Goal: Check status: Check status

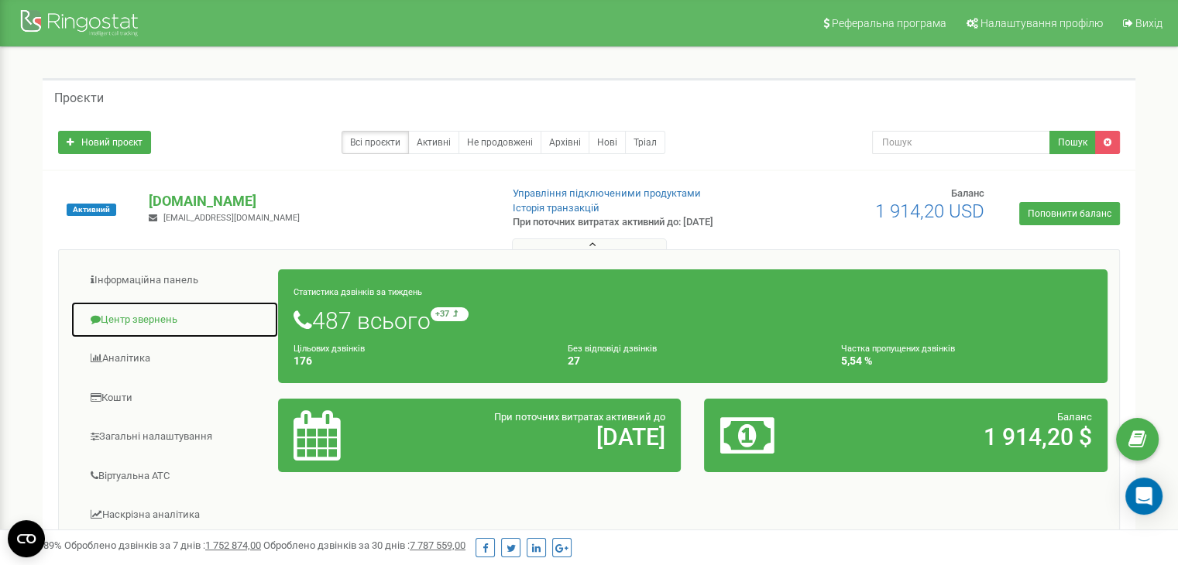
click at [170, 320] on link "Центр звернень" at bounding box center [174, 320] width 208 height 38
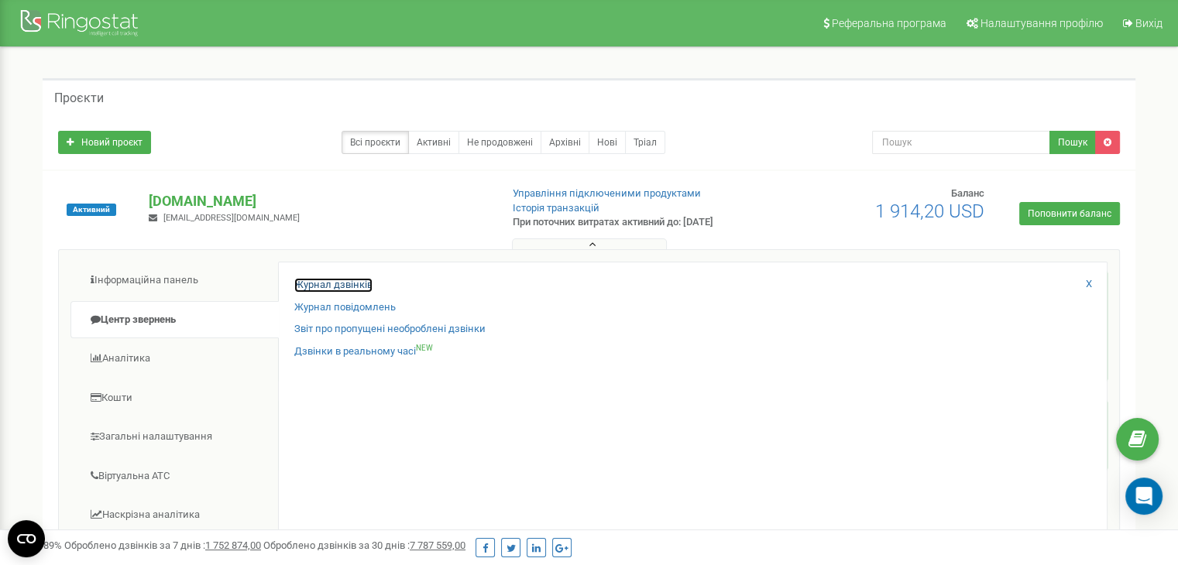
click at [326, 287] on link "Журнал дзвінків" at bounding box center [333, 285] width 78 height 15
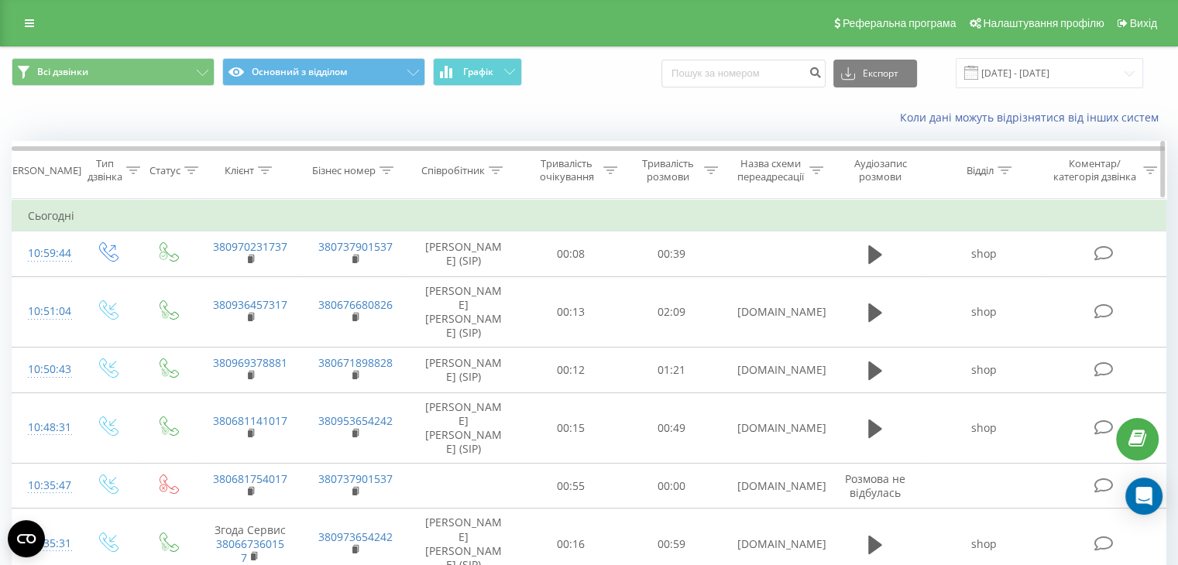
click at [814, 167] on icon at bounding box center [816, 170] width 14 height 8
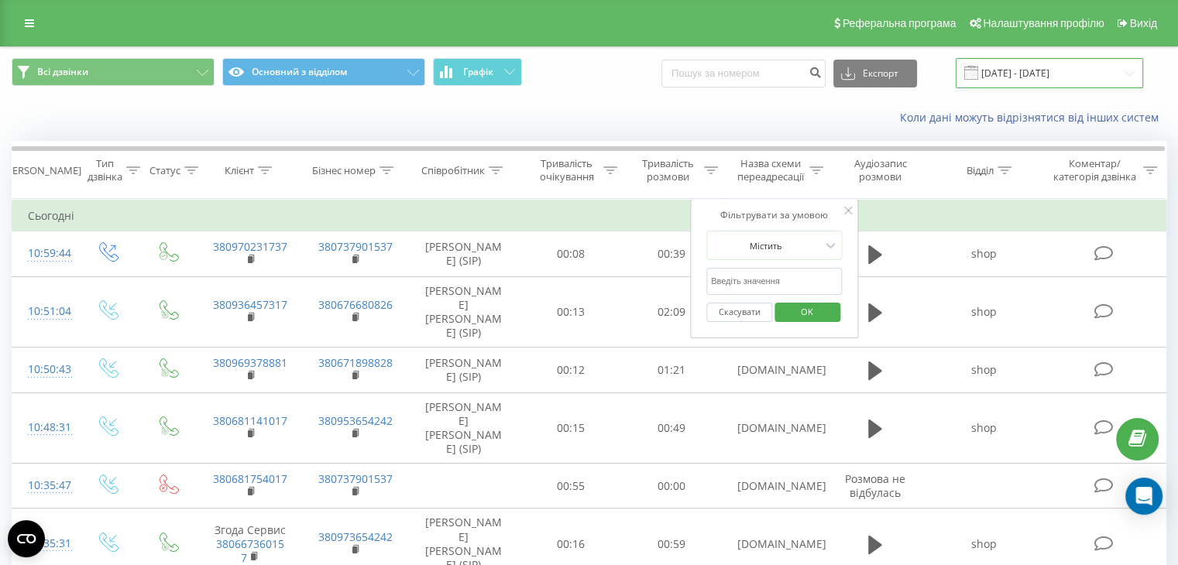
click at [1001, 75] on input "[DATE] - [DATE]" at bounding box center [1049, 73] width 187 height 30
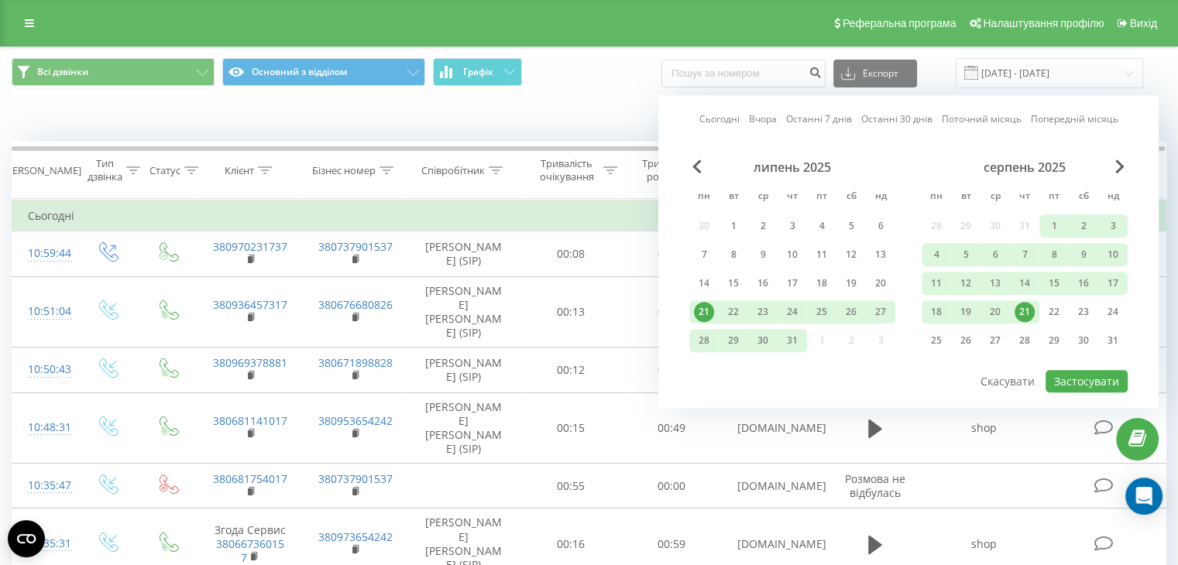
click at [732, 115] on link "Сьогодні" at bounding box center [719, 119] width 40 height 15
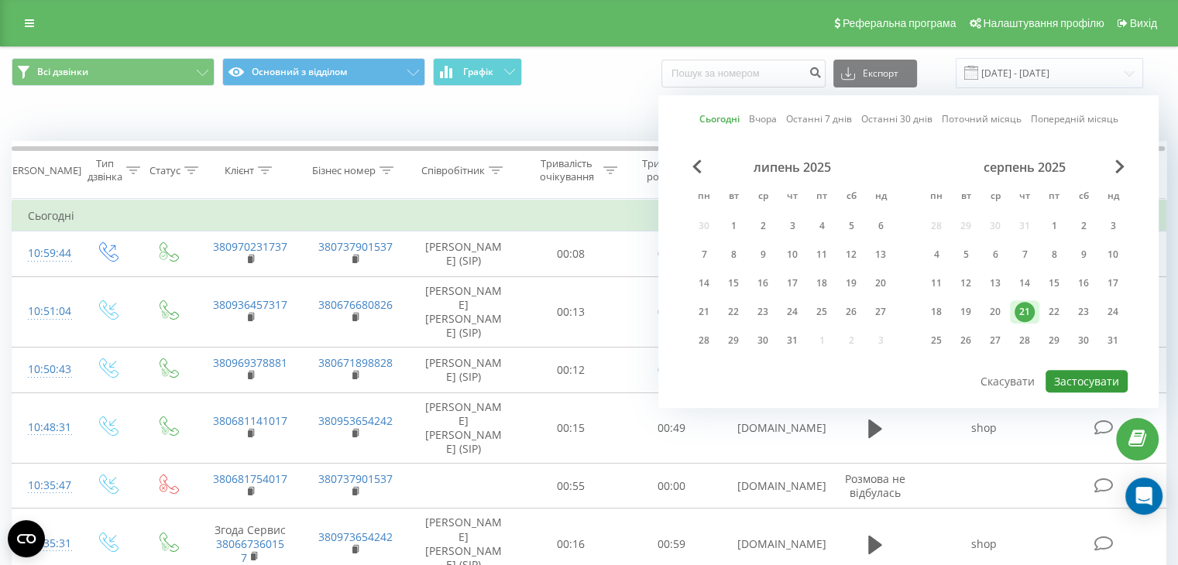
click at [1102, 371] on button "Застосувати" at bounding box center [1086, 381] width 82 height 22
type input "21.08.2025 - 21.08.2025"
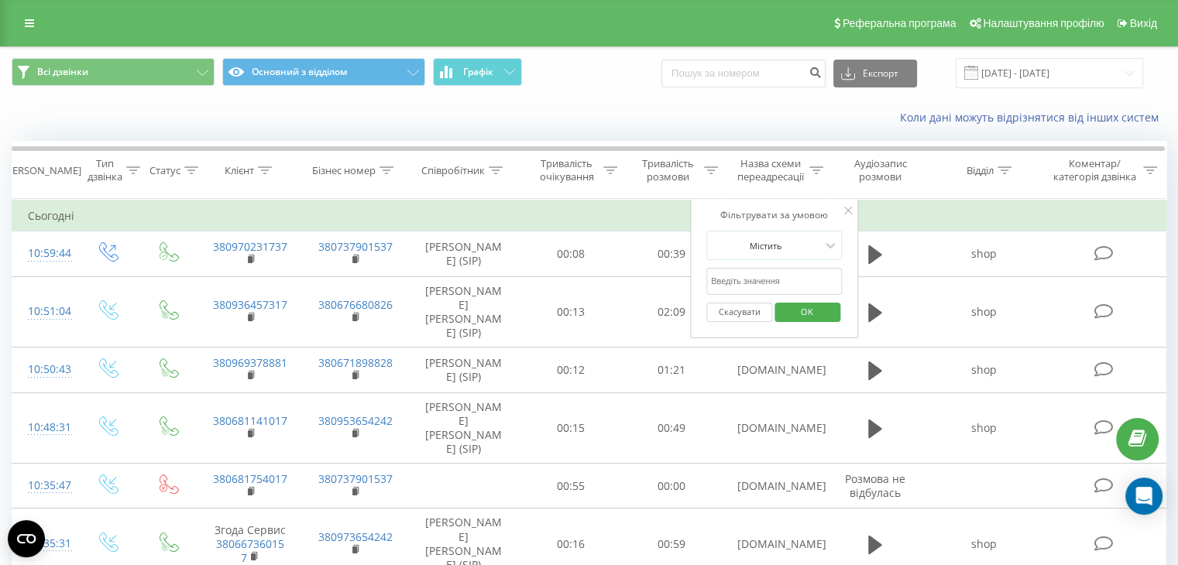
click at [626, 118] on div "Коли дані можуть відрізнятися вiд інших систем" at bounding box center [809, 117] width 735 height 15
click at [845, 210] on icon at bounding box center [849, 211] width 8 height 8
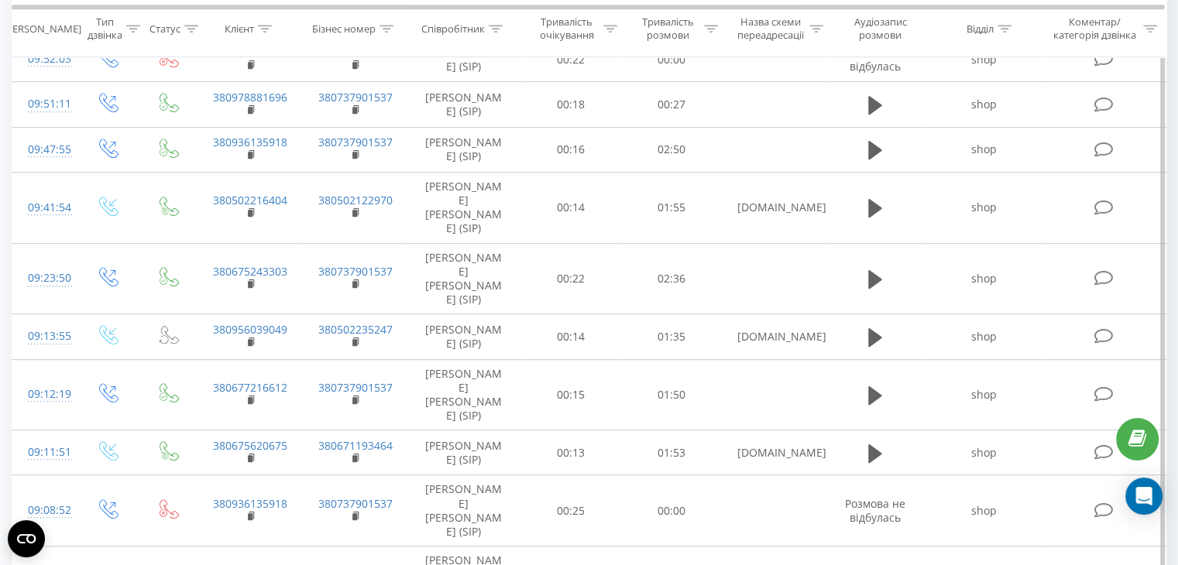
scroll to position [1238, 0]
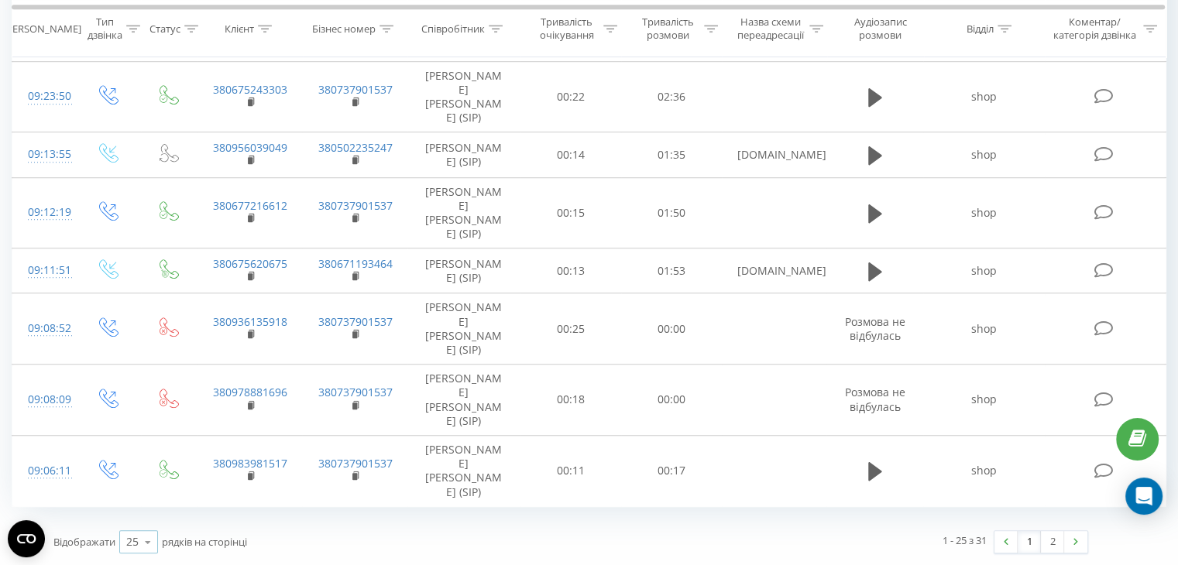
click at [149, 539] on icon at bounding box center [147, 542] width 23 height 30
click at [130, 524] on span "100" at bounding box center [135, 520] width 19 height 15
